Goal: Information Seeking & Learning: Learn about a topic

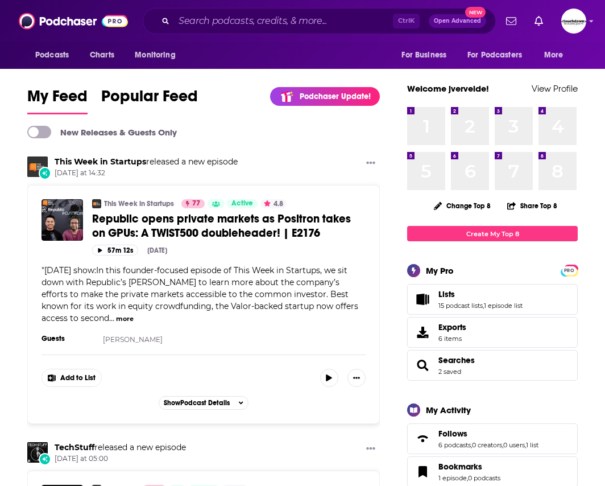
click at [276, 9] on div "Ctrl K Open Advanced New" at bounding box center [319, 21] width 353 height 26
click at [272, 17] on input "Search podcasts, credits, & more..." at bounding box center [283, 21] width 219 height 18
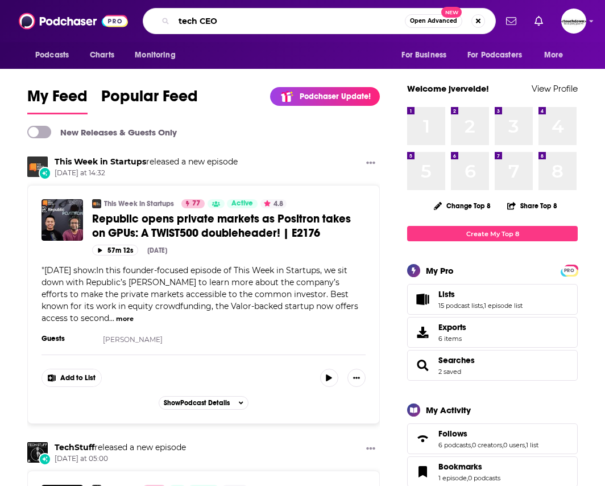
type input "tech CEO"
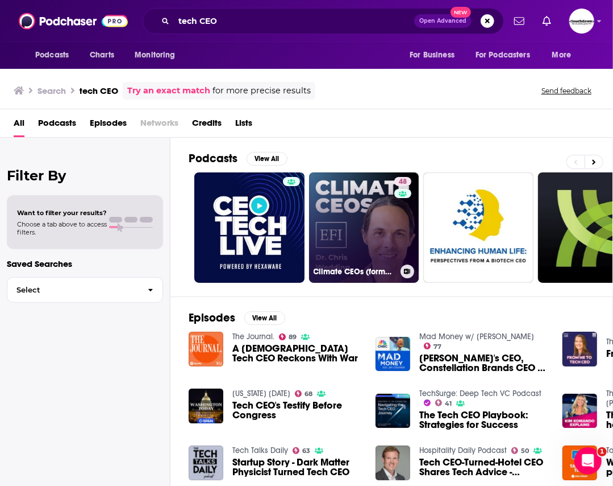
click at [349, 244] on link "48 Climate CEOs (formerly Entrepreneurs for Impact): Scaling Climate Tech Start…" at bounding box center [364, 227] width 110 height 110
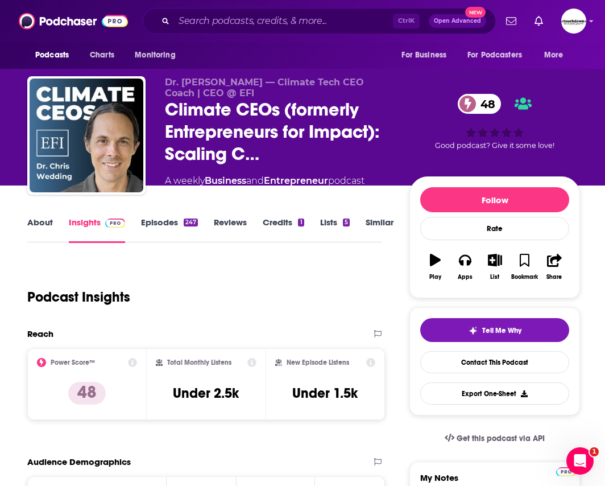
click at [169, 230] on link "Episodes 247" at bounding box center [169, 230] width 57 height 26
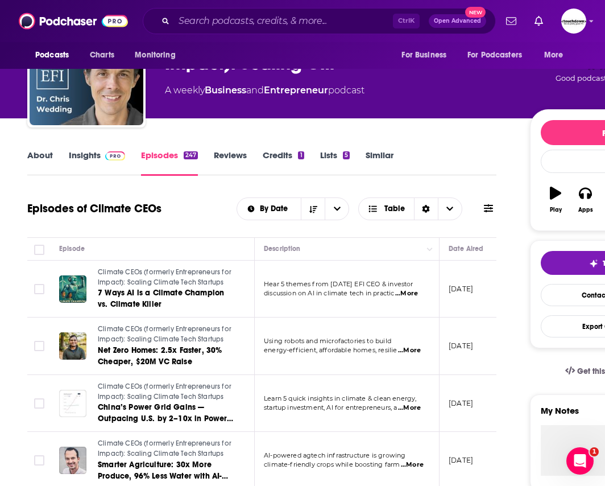
scroll to position [57, 0]
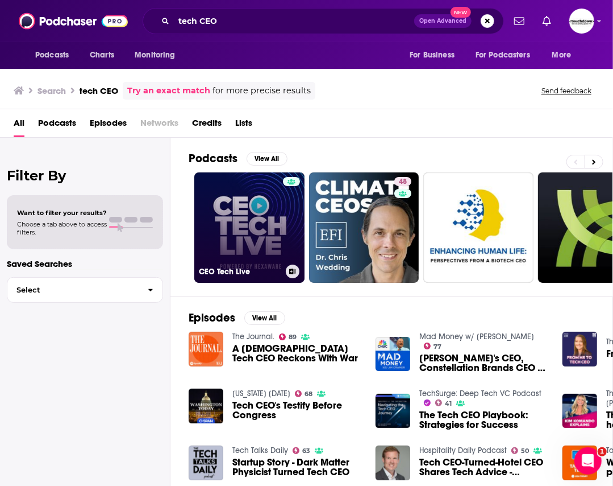
click at [267, 270] on h3 "CEO Tech Live" at bounding box center [240, 272] width 82 height 10
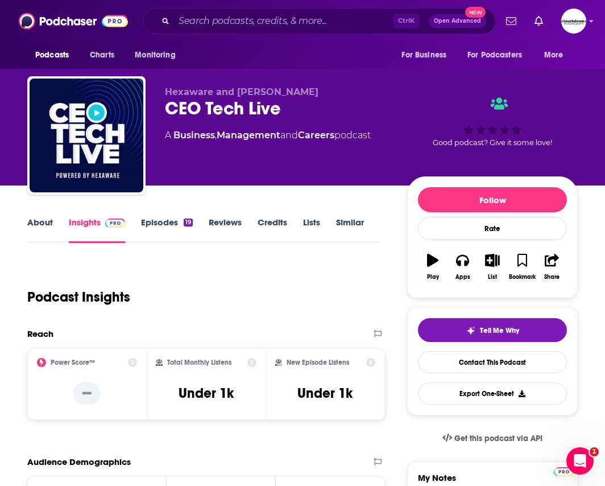
click at [164, 222] on link "Episodes 19" at bounding box center [167, 230] width 52 height 26
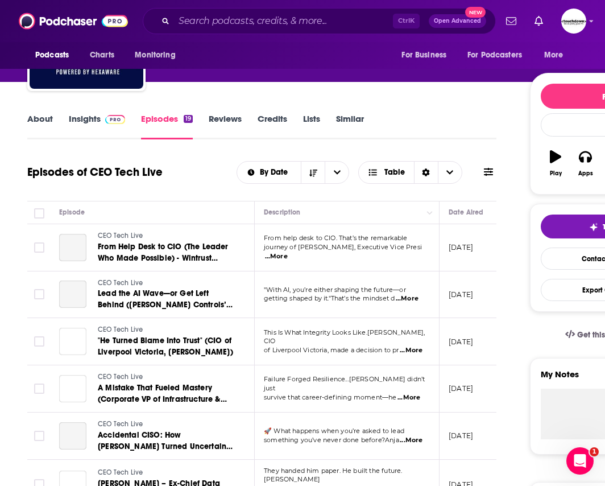
scroll to position [114, 0]
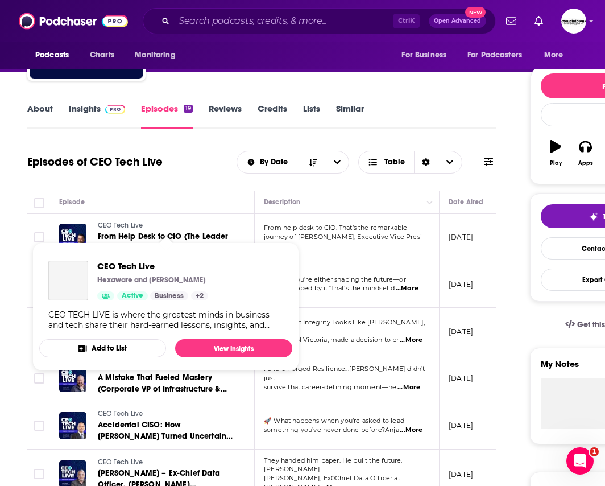
click at [181, 229] on link "CEO Tech Live" at bounding box center [166, 226] width 136 height 10
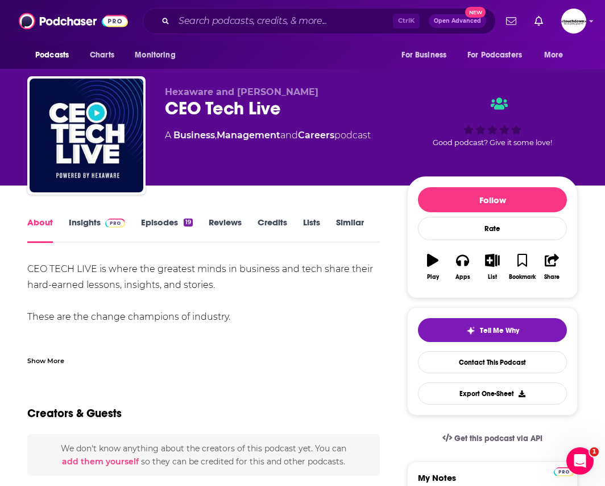
click at [96, 220] on link "Insights" at bounding box center [97, 230] width 56 height 26
